Goal: Information Seeking & Learning: Find specific page/section

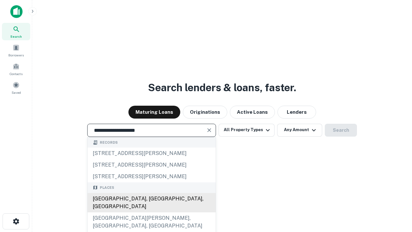
click at [151, 212] on div "Santa Monica, CA, USA" at bounding box center [152, 202] width 128 height 19
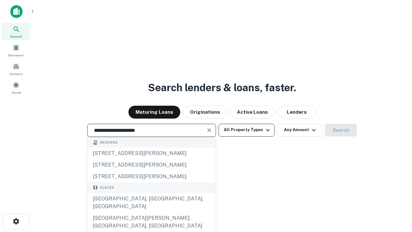
type input "**********"
click at [247, 130] on button "All Property Types" at bounding box center [247, 130] width 56 height 13
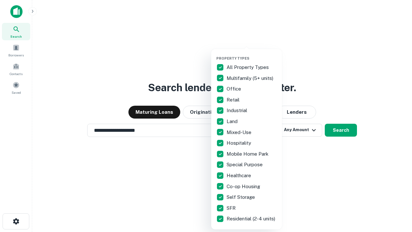
click at [252, 54] on button "button" at bounding box center [251, 54] width 71 height 0
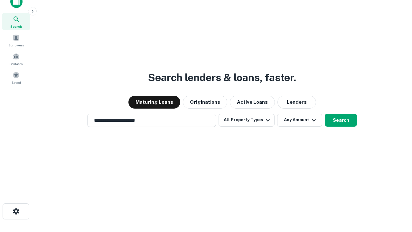
scroll to position [4, 78]
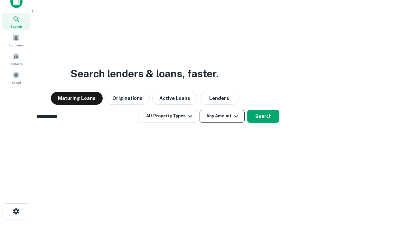
click at [200, 110] on button "Any Amount" at bounding box center [222, 116] width 45 height 13
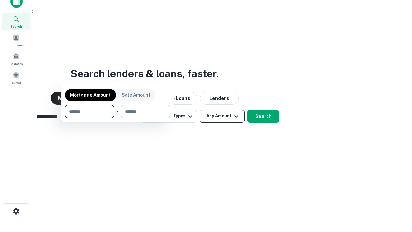
scroll to position [10, 0]
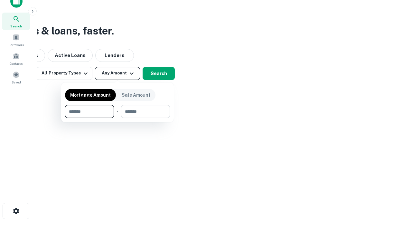
type input "*******"
click at [118, 118] on button "button" at bounding box center [117, 118] width 105 height 0
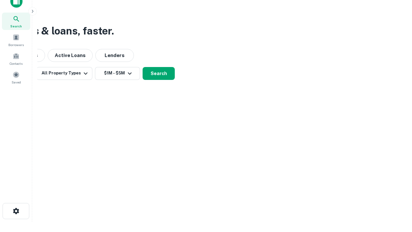
scroll to position [10, 0]
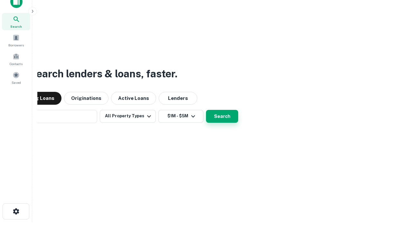
click at [206, 110] on button "Search" at bounding box center [222, 116] width 32 height 13
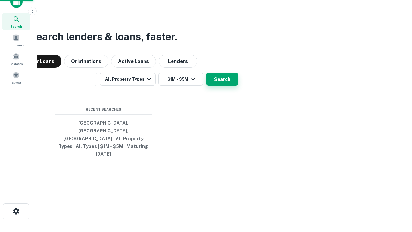
scroll to position [10, 0]
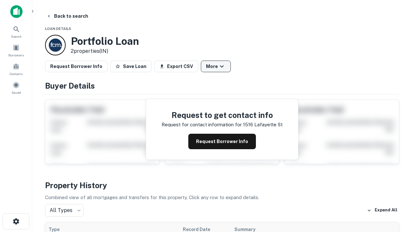
click at [216, 66] on button "More" at bounding box center [216, 67] width 30 height 12
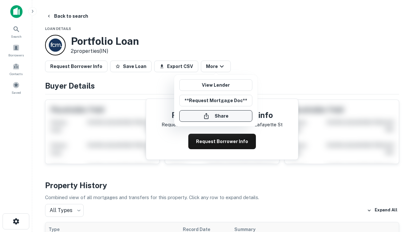
click at [216, 116] on button "Share" at bounding box center [215, 116] width 73 height 12
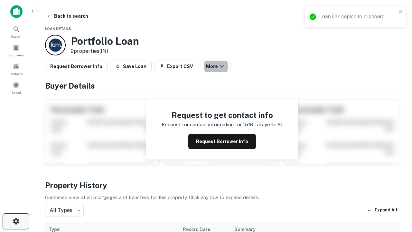
click at [16, 221] on icon "button" at bounding box center [16, 221] width 8 height 8
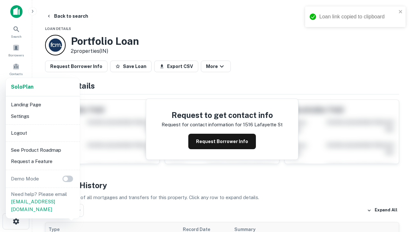
click at [42, 133] on li "Logout" at bounding box center [42, 133] width 69 height 12
